Goal: Obtain resource: Download file/media

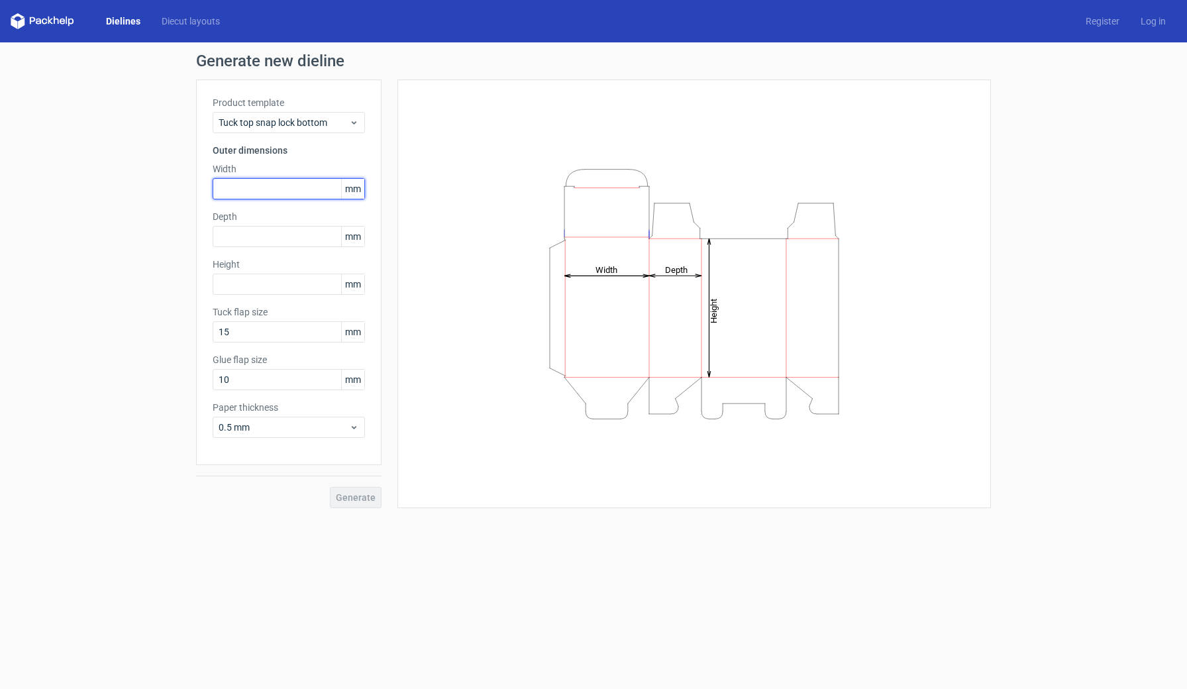
click at [274, 190] on input "text" at bounding box center [289, 188] width 152 height 21
type input "77"
click at [231, 229] on input "text" at bounding box center [289, 236] width 152 height 21
type input "40"
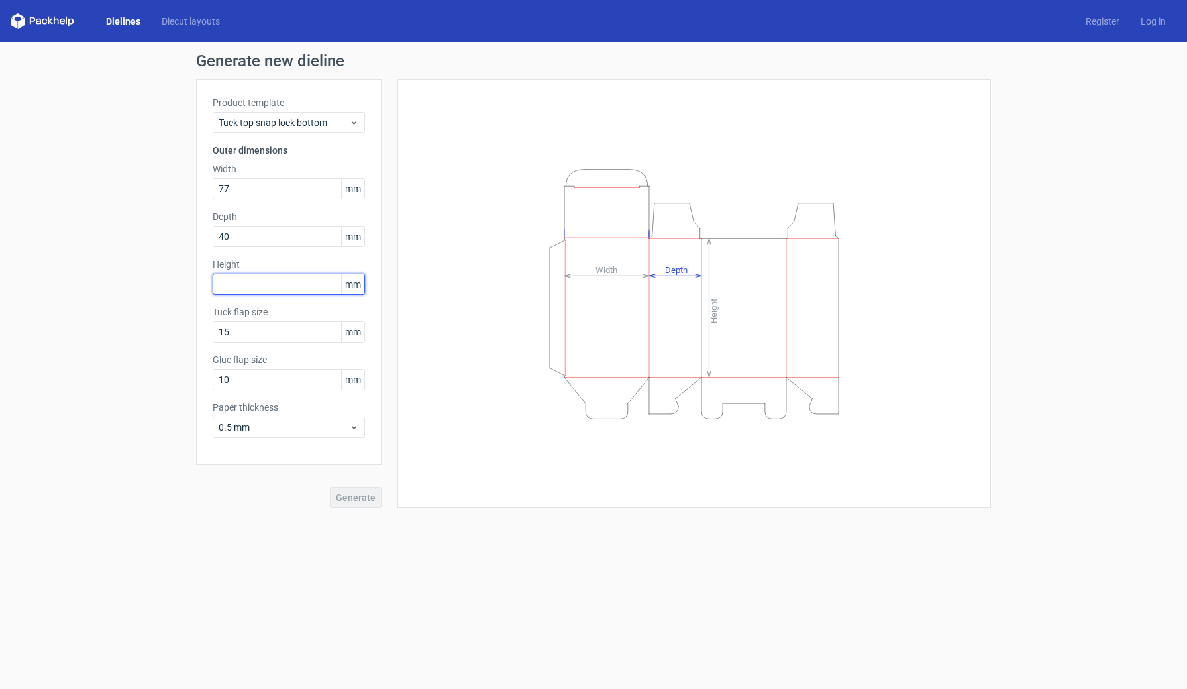
click at [227, 286] on input "text" at bounding box center [289, 284] width 152 height 21
type input "100"
click at [117, 387] on div "Generate new dieline Product template Tuck top snap lock bottom Outer dimension…" at bounding box center [593, 280] width 1187 height 476
click at [358, 498] on span "Generate" at bounding box center [356, 497] width 40 height 9
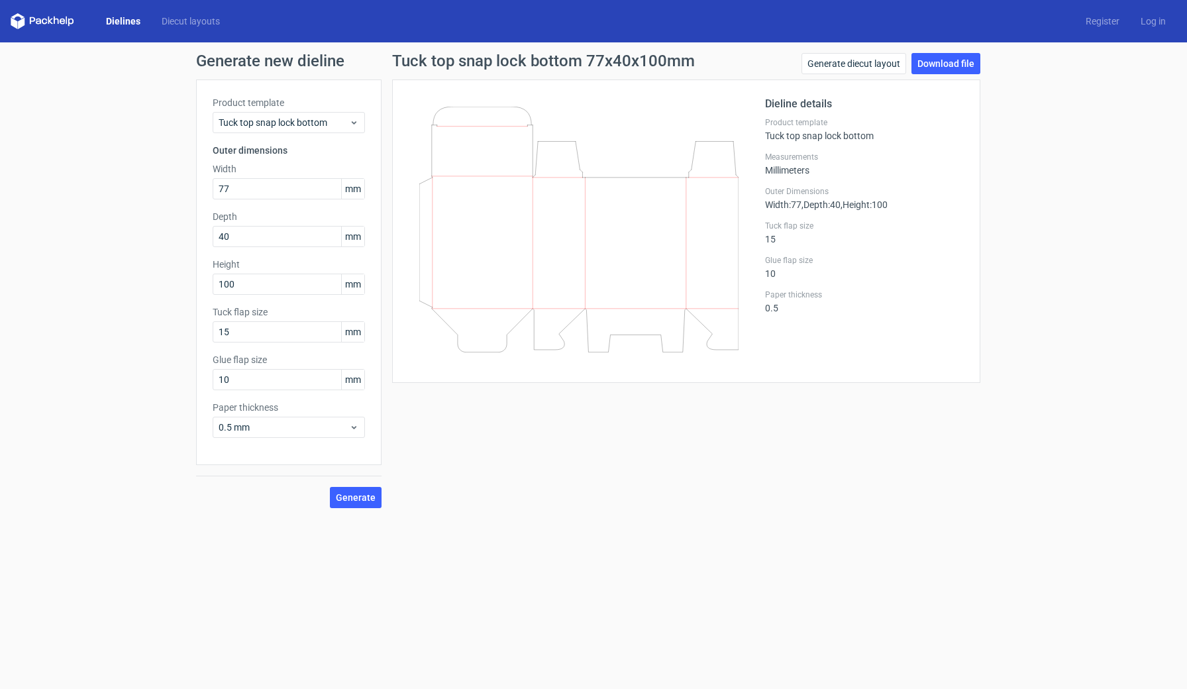
click at [127, 21] on link "Dielines" at bounding box center [123, 21] width 56 height 13
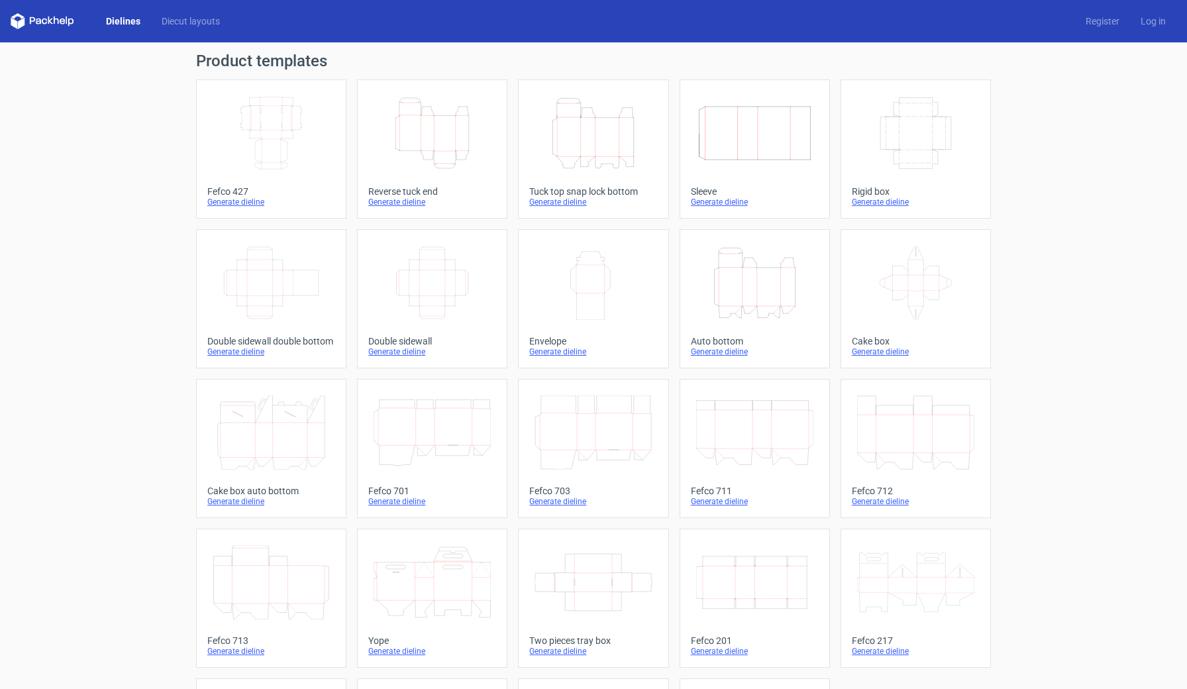
click at [781, 307] on line at bounding box center [781, 306] width 1 height 1
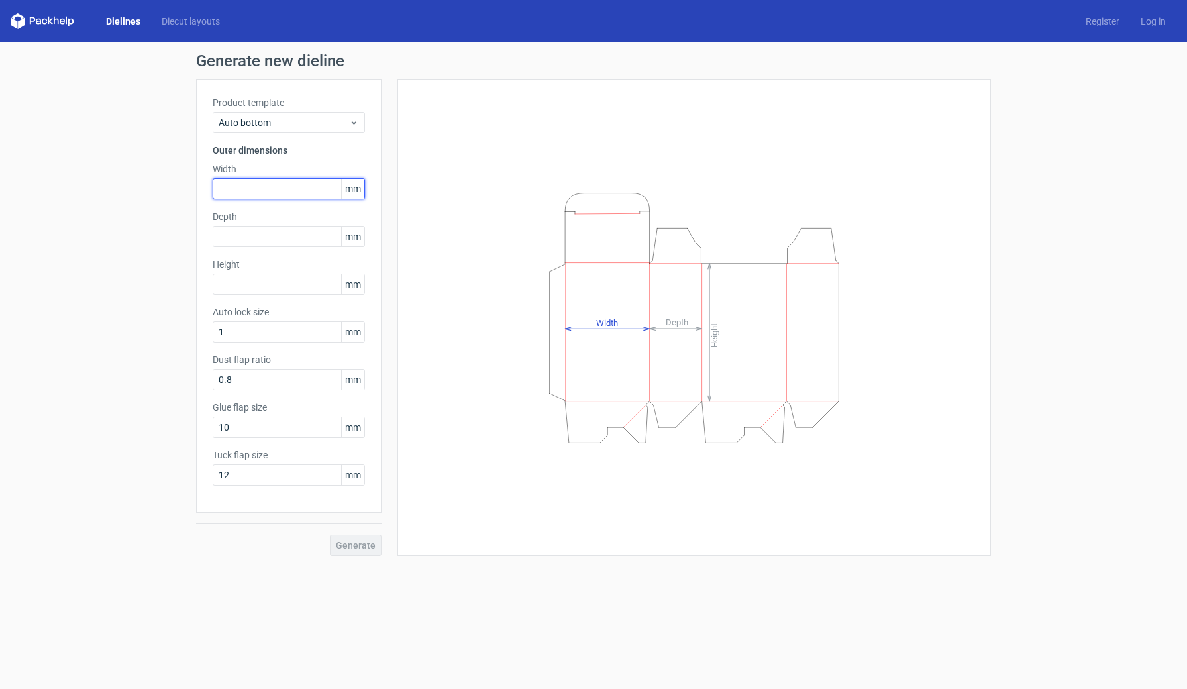
click at [238, 191] on input "text" at bounding box center [289, 188] width 152 height 21
type input "77"
click at [301, 239] on input "text" at bounding box center [289, 236] width 152 height 21
type input "40"
click at [280, 295] on div "Product template Auto bottom Outer dimensions Width 77 mm Depth 40 mm Height mm…" at bounding box center [289, 296] width 186 height 433
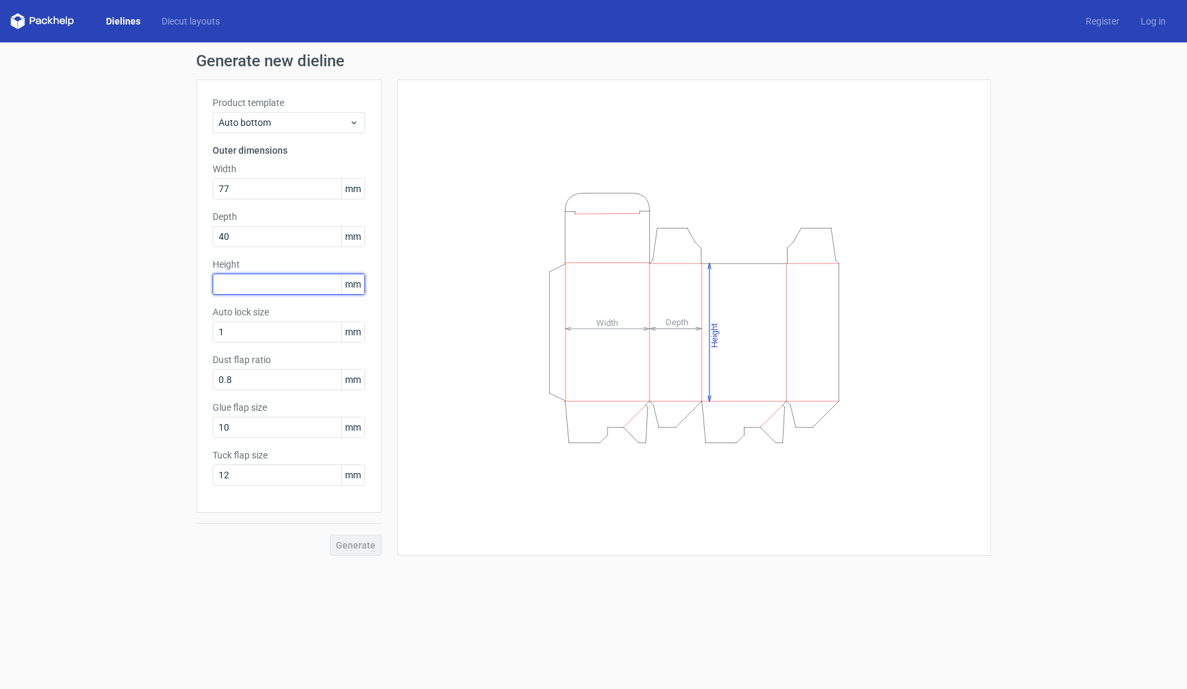
click at [256, 287] on input "text" at bounding box center [289, 284] width 152 height 21
type input "100"
click at [224, 606] on form "Generate new dieline Product template Auto bottom Outer dimensions Width 77 mm …" at bounding box center [593, 365] width 1187 height 647
click at [350, 547] on span "Generate" at bounding box center [356, 545] width 40 height 9
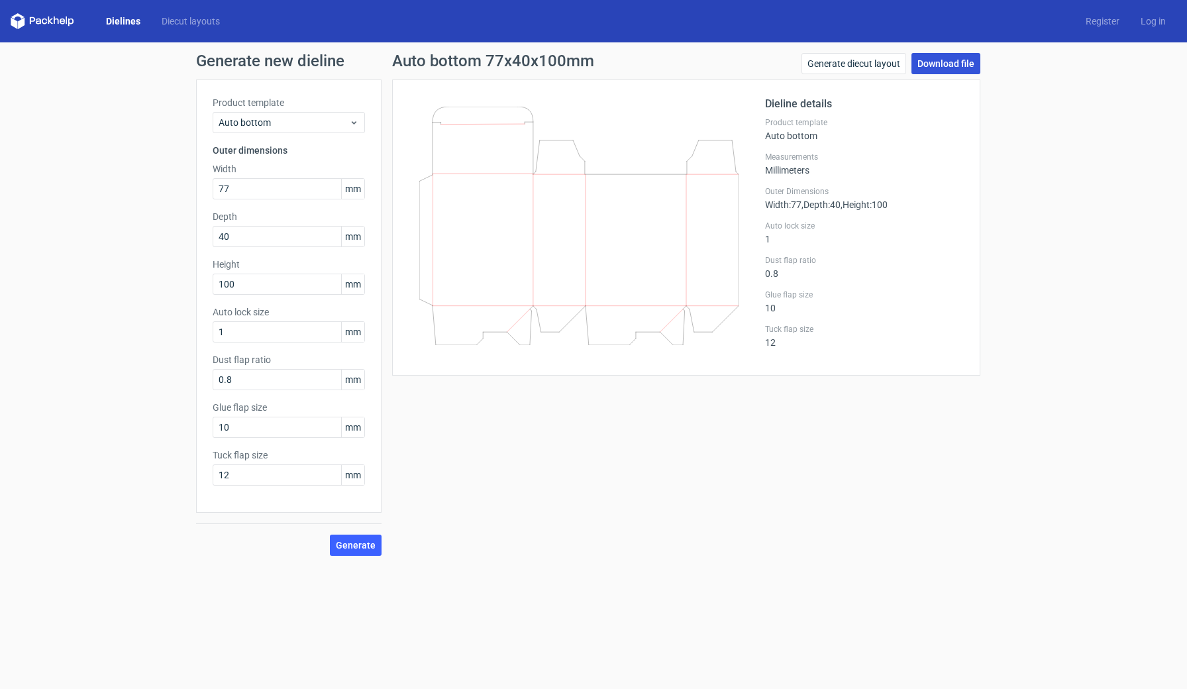
click at [941, 62] on link "Download file" at bounding box center [946, 63] width 69 height 21
